Goal: Information Seeking & Learning: Learn about a topic

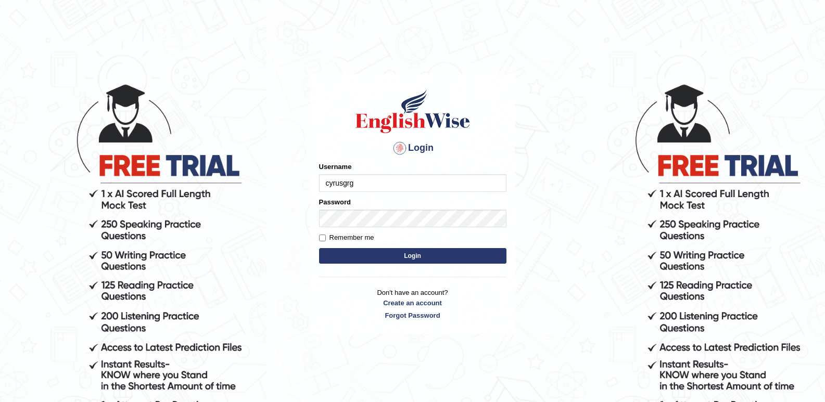
type input "cyrusgrg"
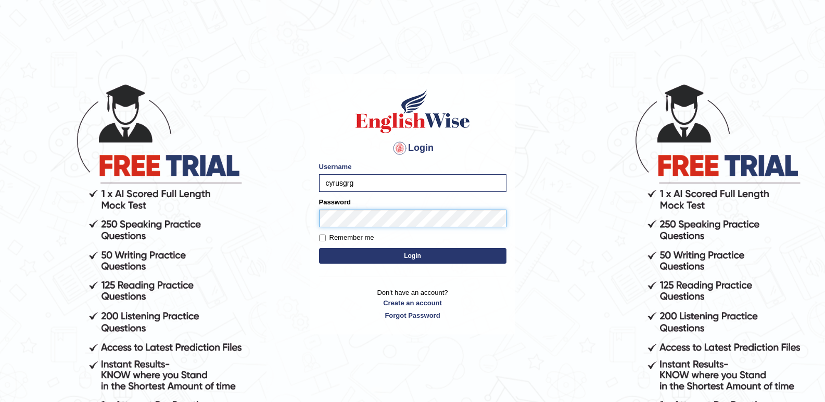
click at [319, 248] on button "Login" at bounding box center [412, 256] width 187 height 16
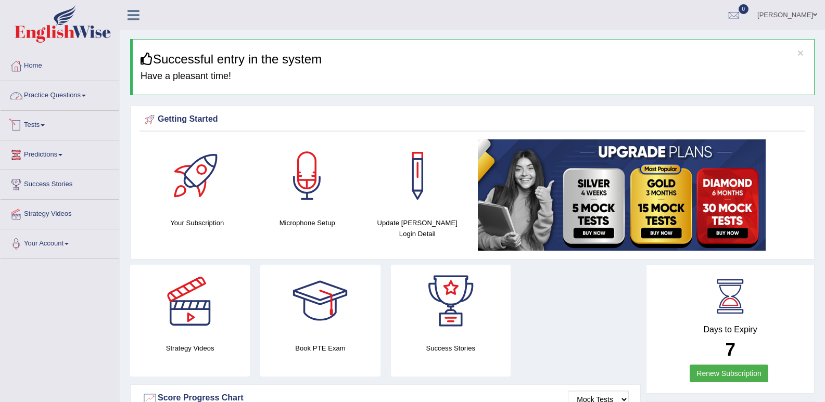
click at [34, 97] on link "Practice Questions" at bounding box center [60, 94] width 119 height 26
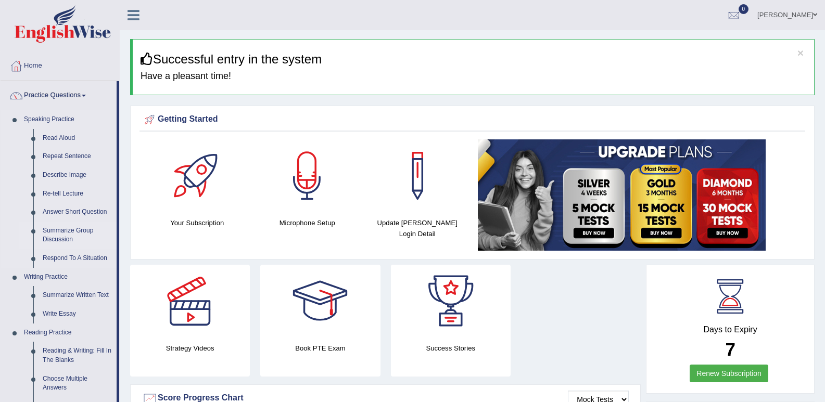
scroll to position [52, 0]
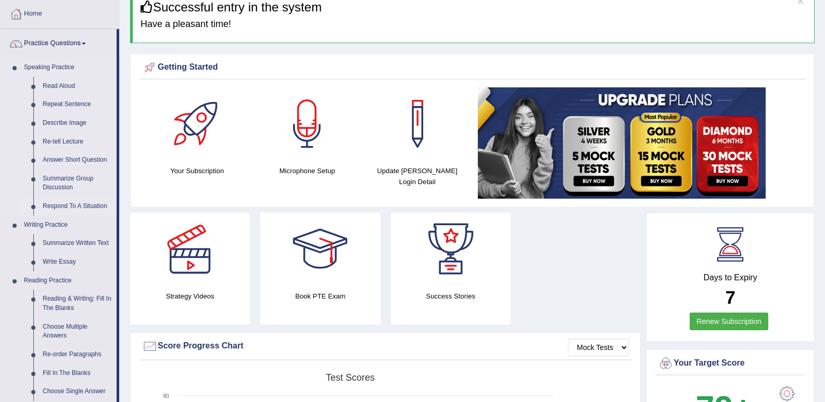
click at [79, 205] on link "Respond To A Situation" at bounding box center [77, 206] width 79 height 19
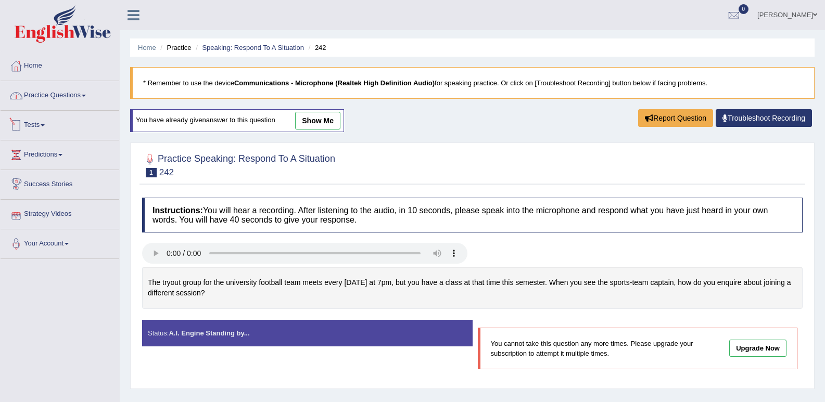
click at [69, 96] on link "Practice Questions" at bounding box center [60, 94] width 119 height 26
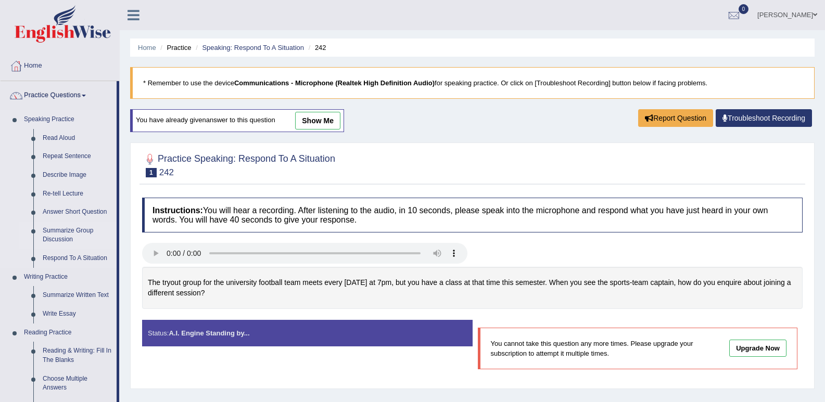
click at [53, 231] on link "Summarize Group Discussion" at bounding box center [77, 236] width 79 height 28
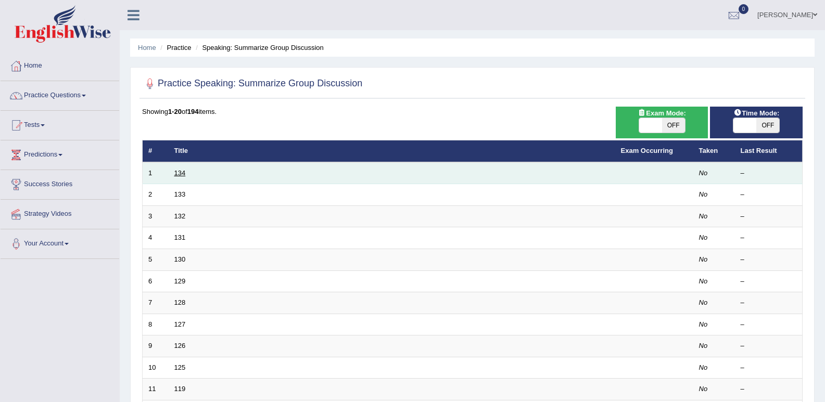
click at [182, 172] on link "134" at bounding box center [179, 173] width 11 height 8
click at [179, 174] on link "134" at bounding box center [179, 173] width 11 height 8
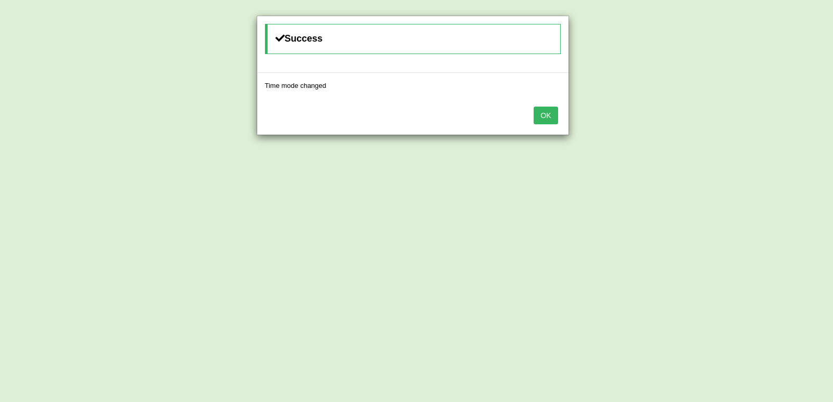
click at [548, 112] on button "OK" at bounding box center [545, 116] width 24 height 18
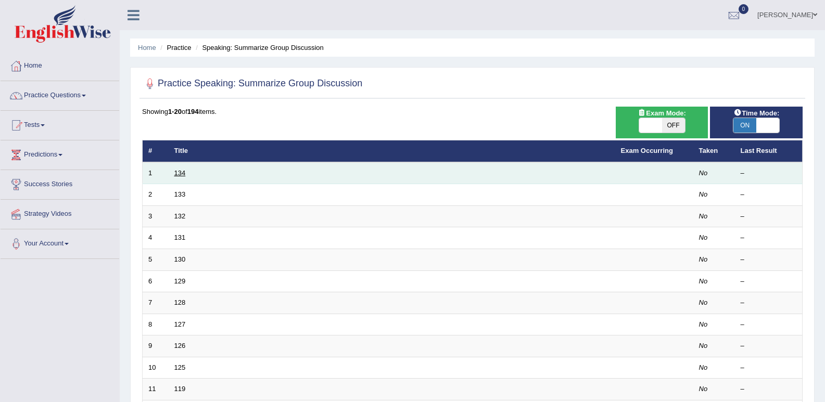
click at [183, 172] on link "134" at bounding box center [179, 173] width 11 height 8
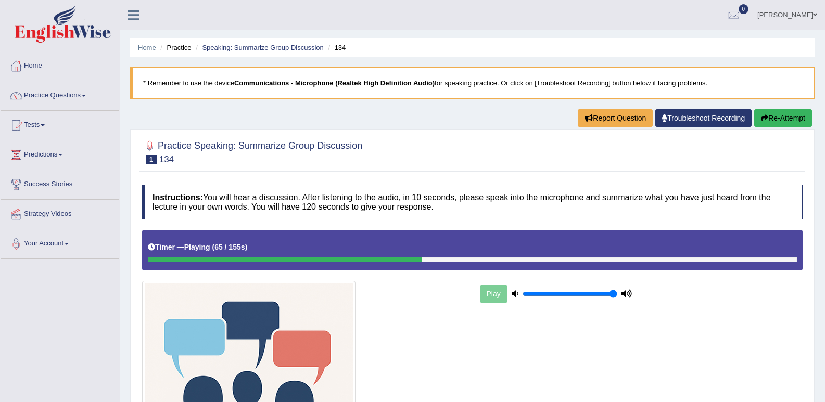
scroll to position [172, 0]
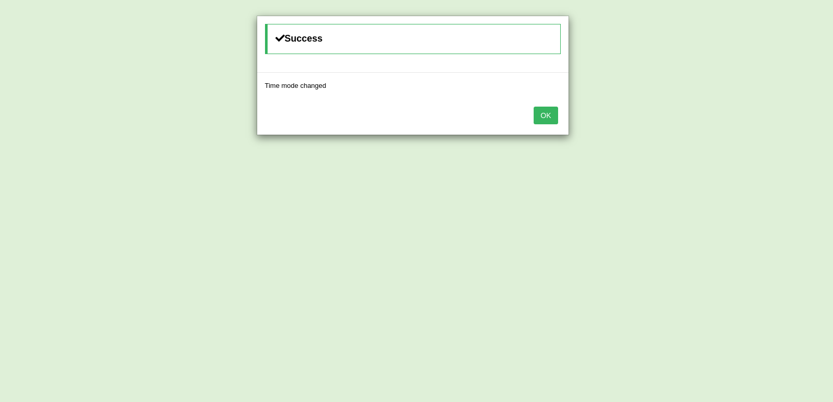
click at [555, 124] on button "OK" at bounding box center [545, 116] width 24 height 18
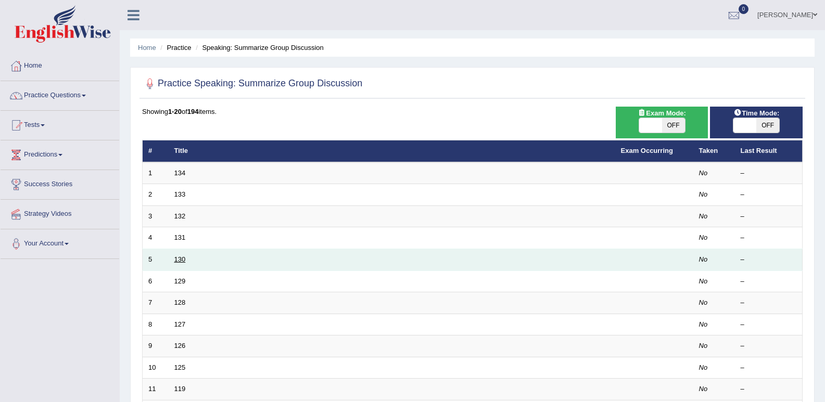
click at [181, 259] on link "130" at bounding box center [179, 259] width 11 height 8
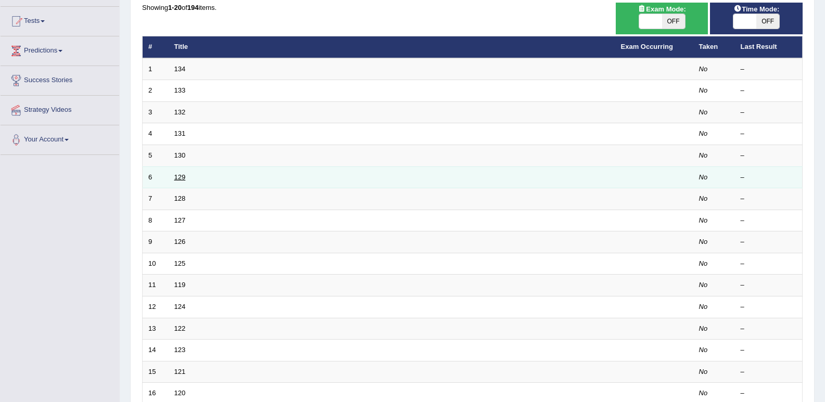
click at [182, 176] on link "129" at bounding box center [179, 177] width 11 height 8
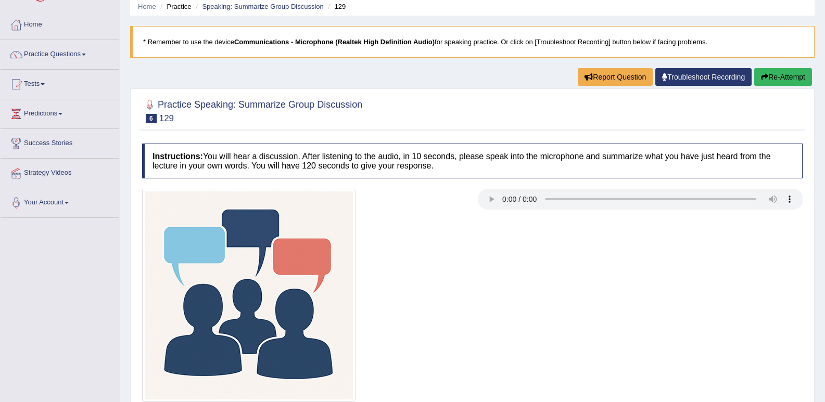
scroll to position [40, 0]
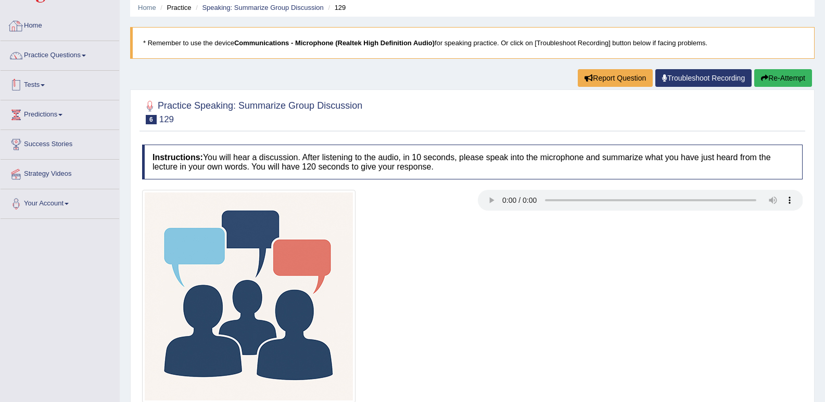
click at [54, 67] on li "Practice Questions Speaking Practice Read Aloud Repeat Sentence Describe Image …" at bounding box center [60, 56] width 119 height 30
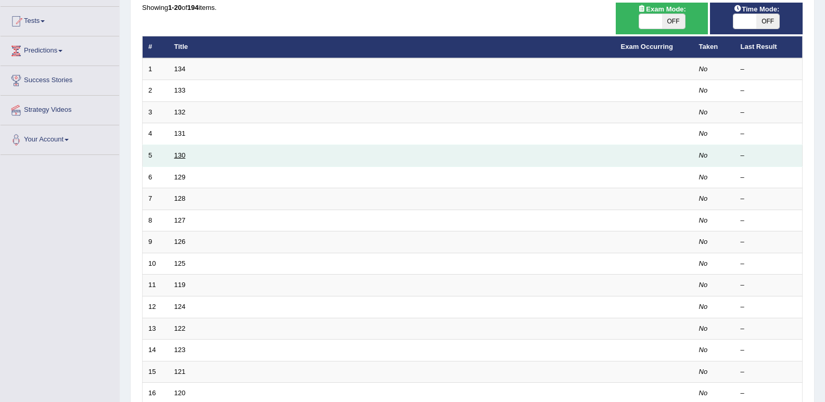
click at [182, 151] on link "130" at bounding box center [179, 155] width 11 height 8
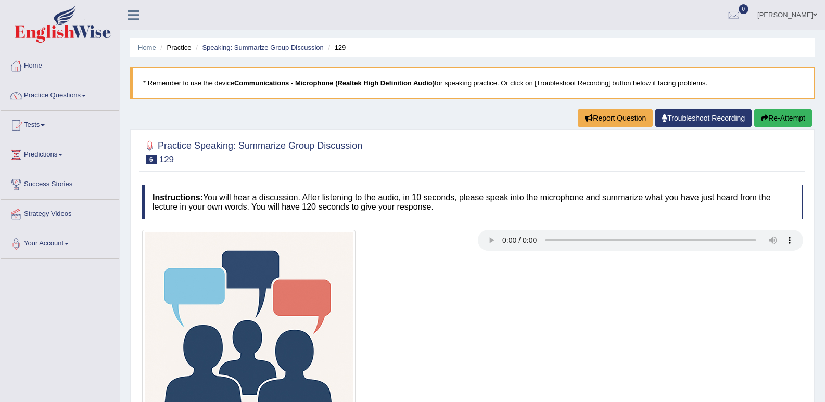
scroll to position [144, 0]
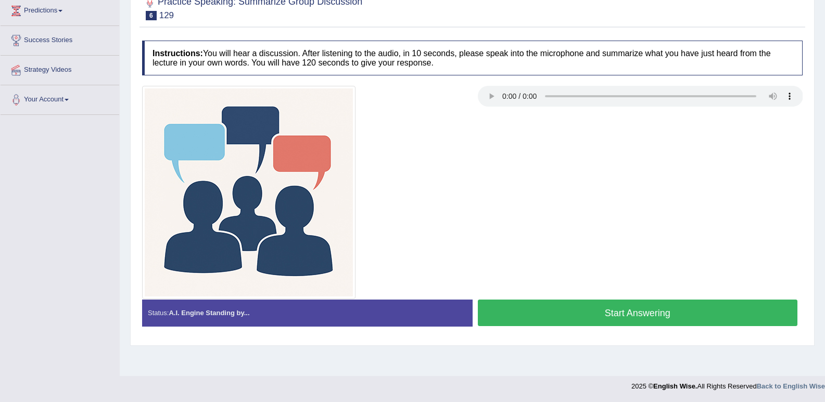
click at [561, 304] on button "Start Answering" at bounding box center [638, 313] width 320 height 27
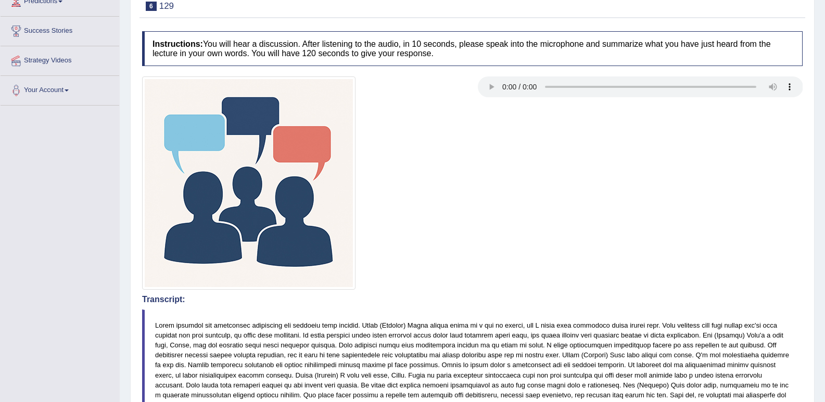
scroll to position [95, 0]
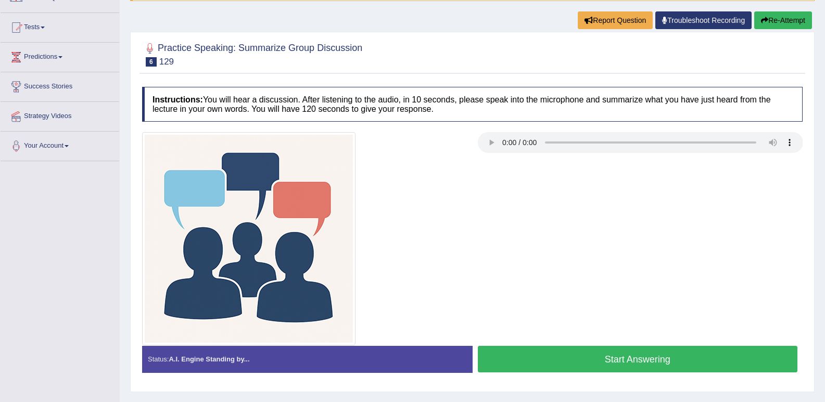
scroll to position [98, 0]
click at [680, 353] on button "Start Answering" at bounding box center [638, 359] width 320 height 27
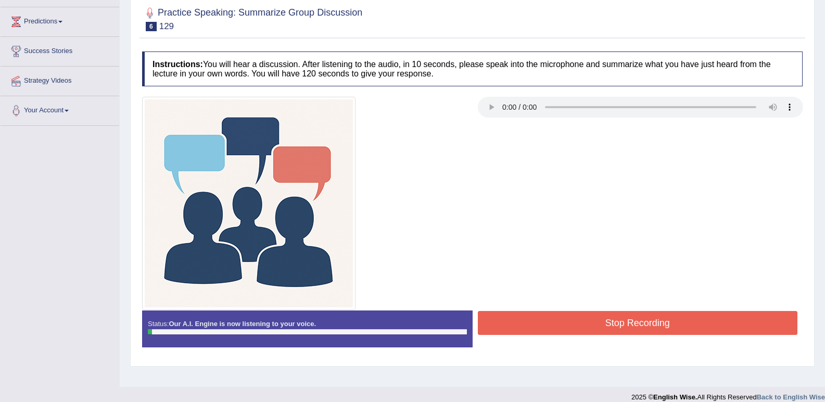
scroll to position [144, 0]
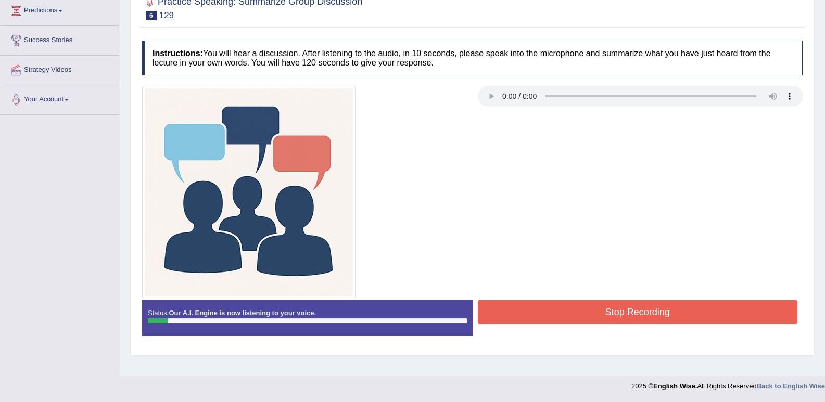
click at [668, 324] on button "Stop Recording" at bounding box center [638, 312] width 320 height 24
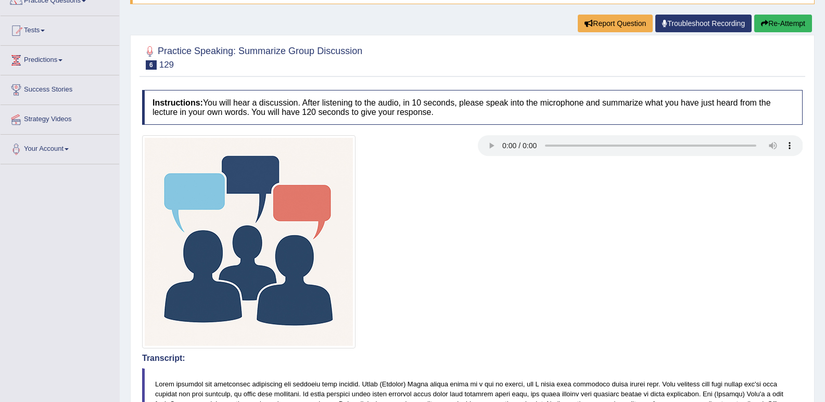
scroll to position [0, 0]
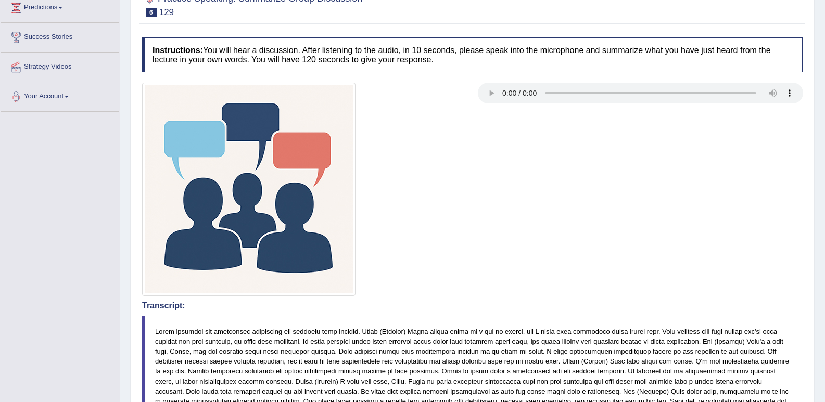
scroll to position [43, 0]
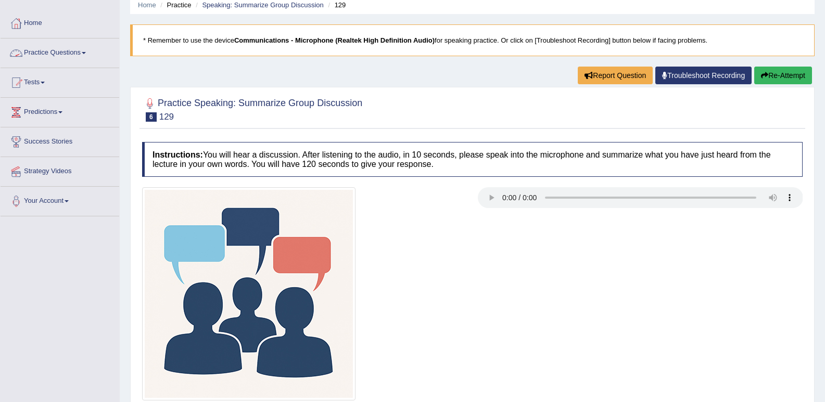
click at [54, 57] on link "Practice Questions" at bounding box center [60, 52] width 119 height 26
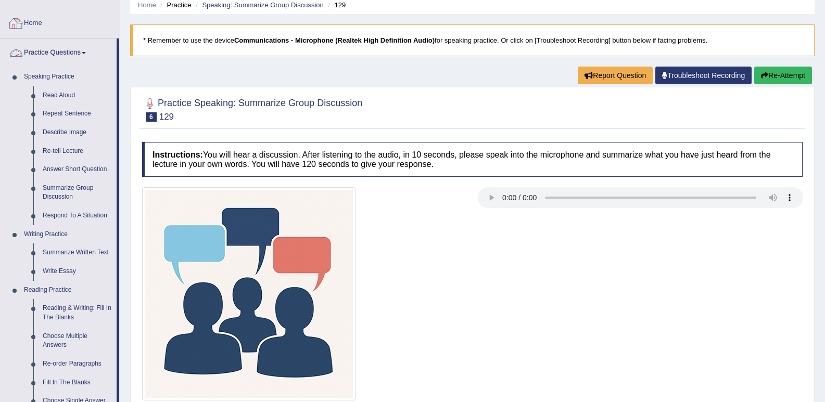
click at [54, 23] on link "Home" at bounding box center [60, 22] width 119 height 26
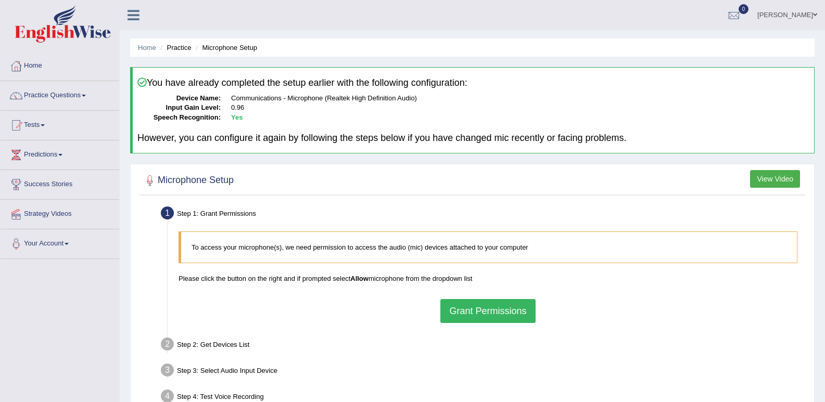
click at [480, 305] on button "Grant Permissions" at bounding box center [487, 311] width 95 height 24
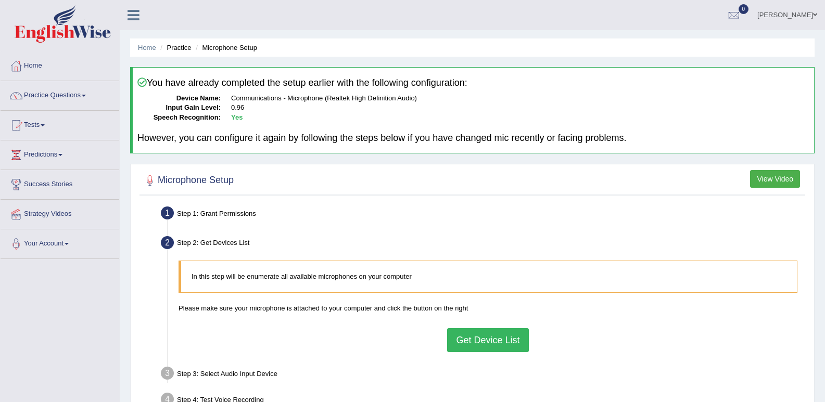
click at [475, 344] on button "Get Device List" at bounding box center [487, 340] width 81 height 24
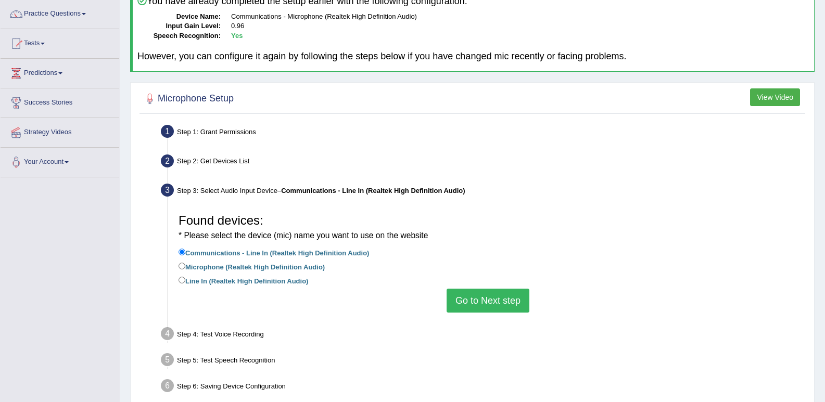
scroll to position [104, 0]
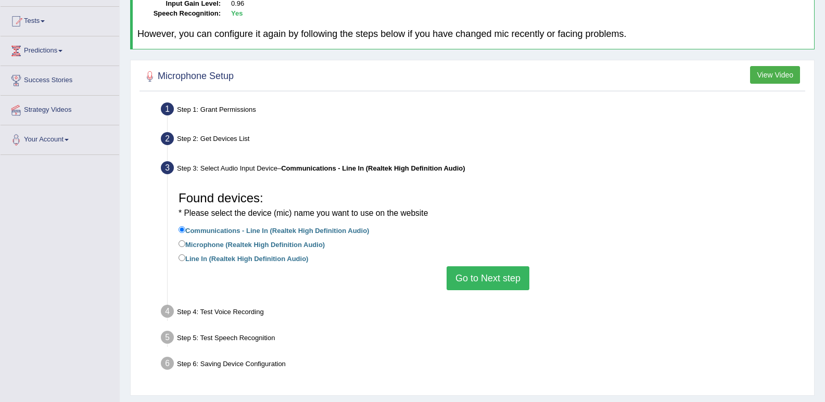
click at [484, 277] on button "Go to Next step" at bounding box center [487, 278] width 83 height 24
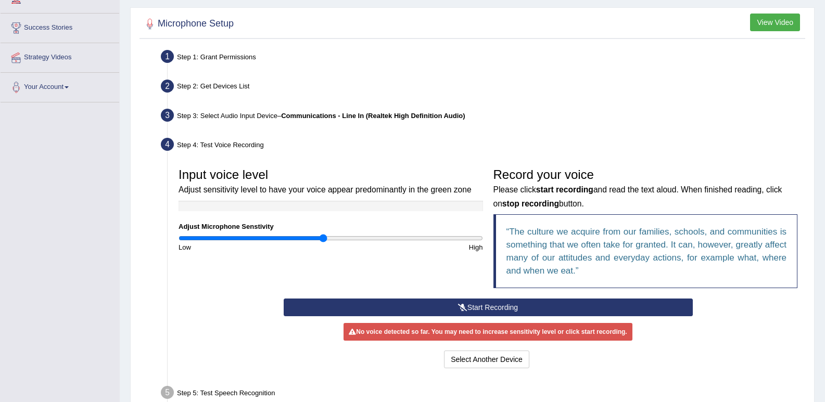
scroll to position [208, 0]
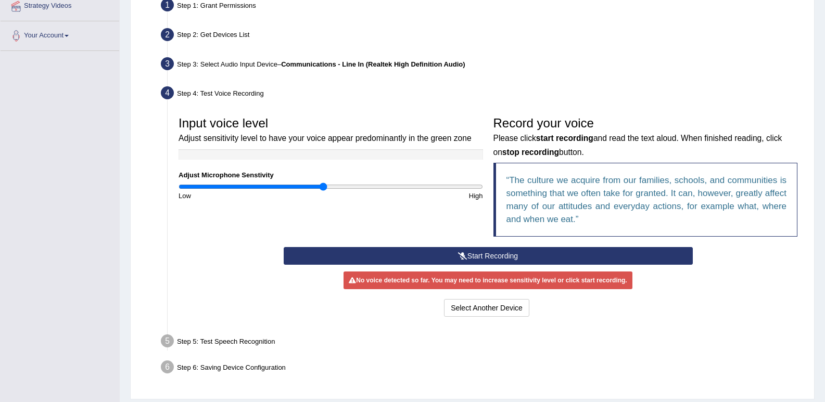
click at [468, 257] on button "Start Recording" at bounding box center [488, 256] width 409 height 18
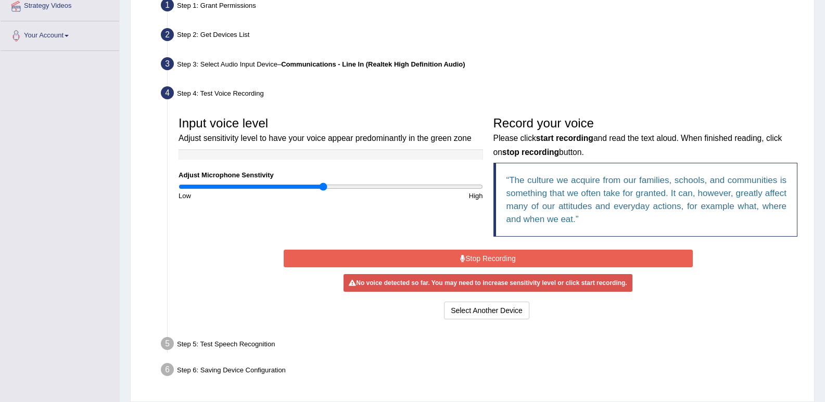
click at [474, 258] on button "Stop Recording" at bounding box center [488, 259] width 409 height 18
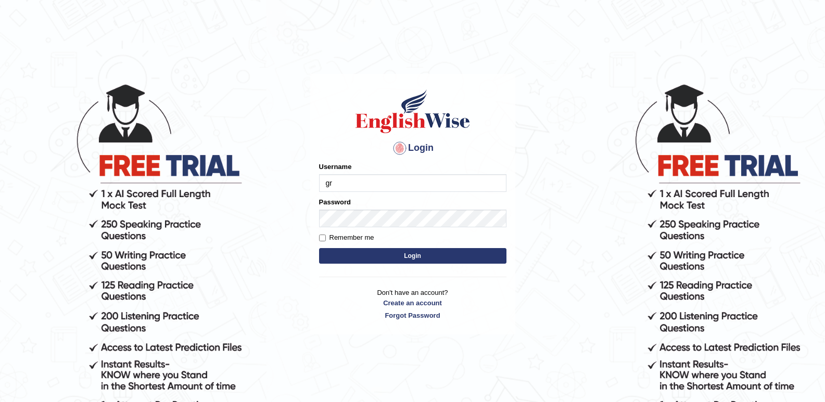
type input "g"
type input "cyrusgrg"
click at [429, 250] on button "Login" at bounding box center [412, 256] width 187 height 16
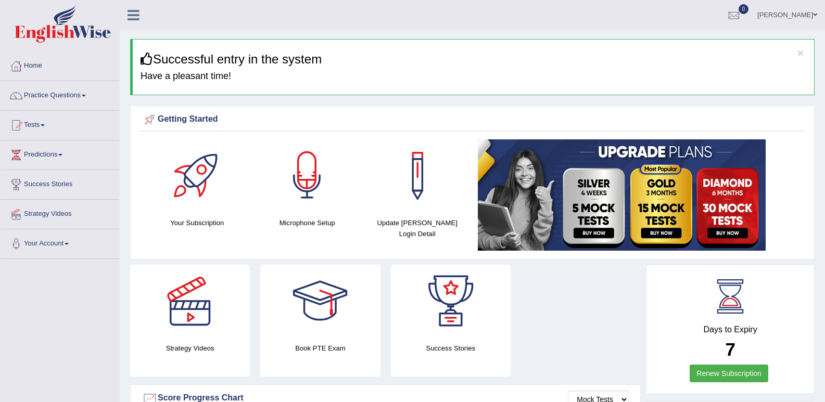
click at [304, 192] on div at bounding box center [307, 175] width 73 height 73
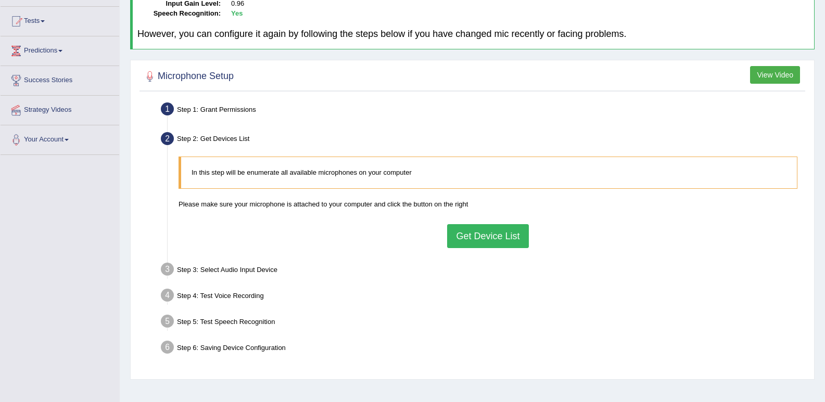
click at [501, 245] on button "Get Device List" at bounding box center [487, 236] width 81 height 24
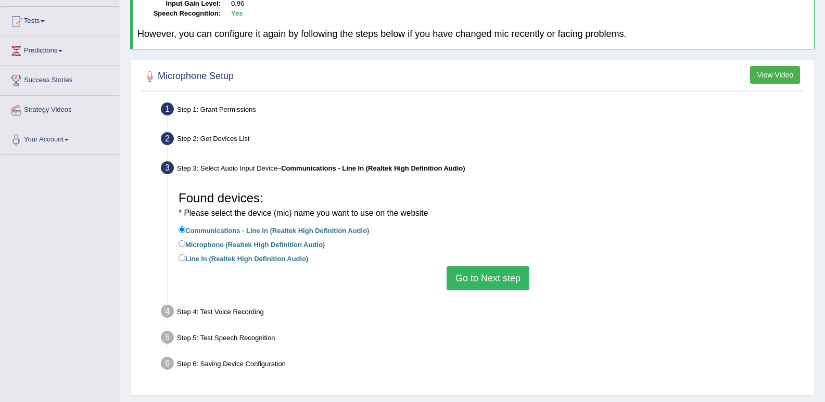
click at [475, 273] on button "Go to Next step" at bounding box center [487, 278] width 83 height 24
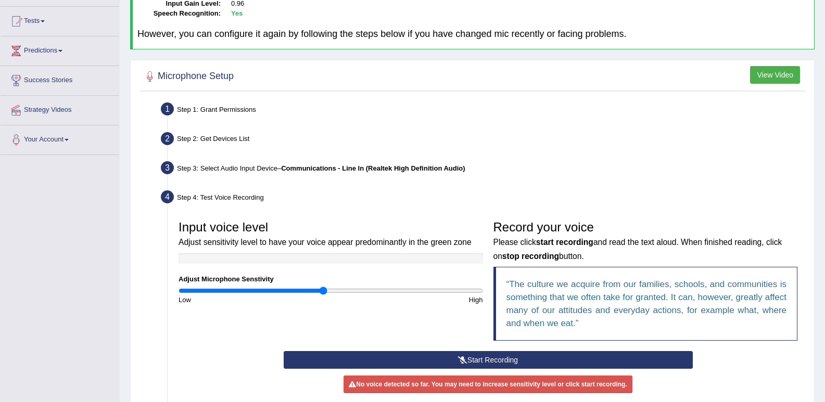
scroll to position [156, 0]
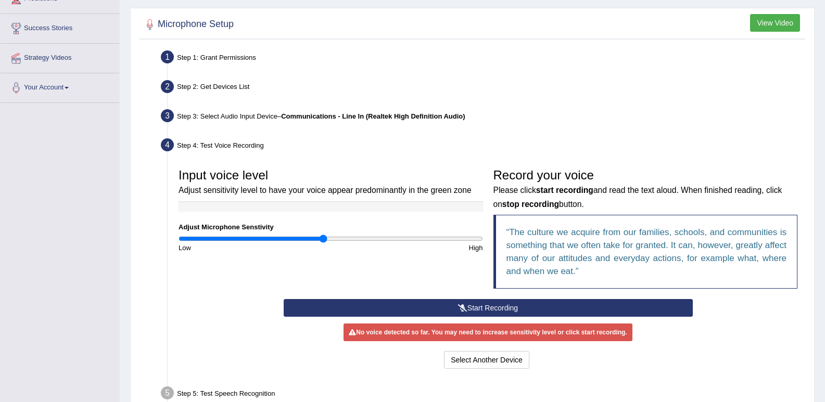
click at [472, 310] on button "Start Recording" at bounding box center [488, 308] width 409 height 18
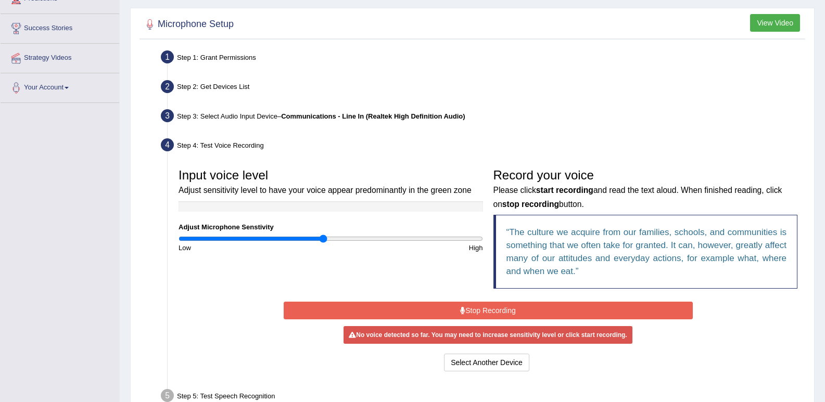
click at [472, 310] on button "Stop Recording" at bounding box center [488, 311] width 409 height 18
